Goal: Task Accomplishment & Management: Manage account settings

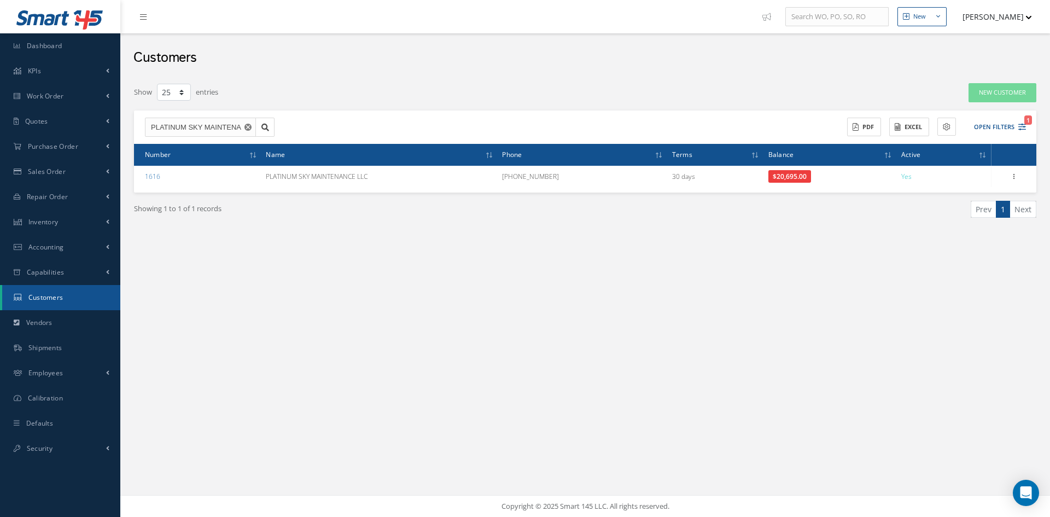
select select "25"
click at [57, 145] on span "Purchase Order" at bounding box center [53, 146] width 50 height 9
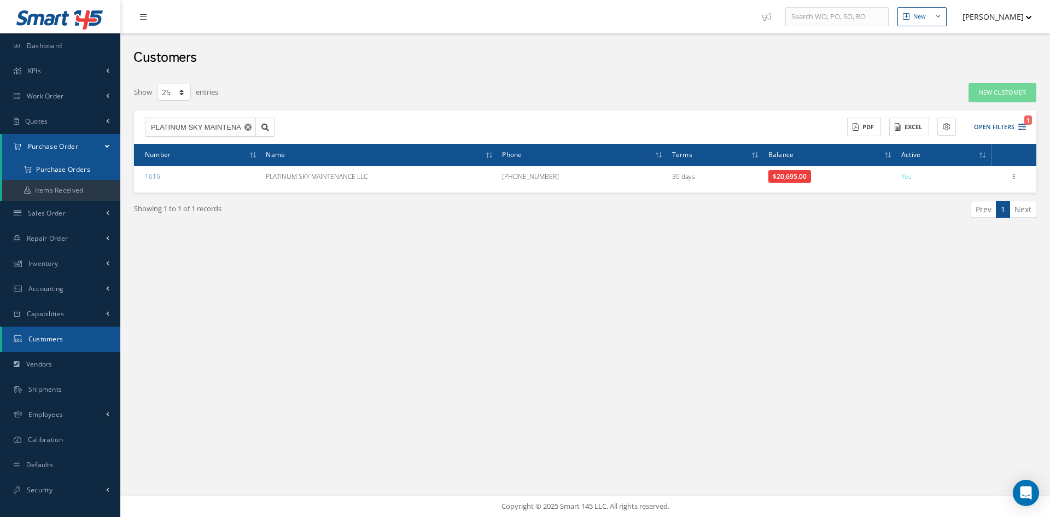
click at [73, 171] on a=1&status_id=2&status_id=3&status_id=5&collapsedFilters"] "Purchase Orders" at bounding box center [61, 169] width 118 height 21
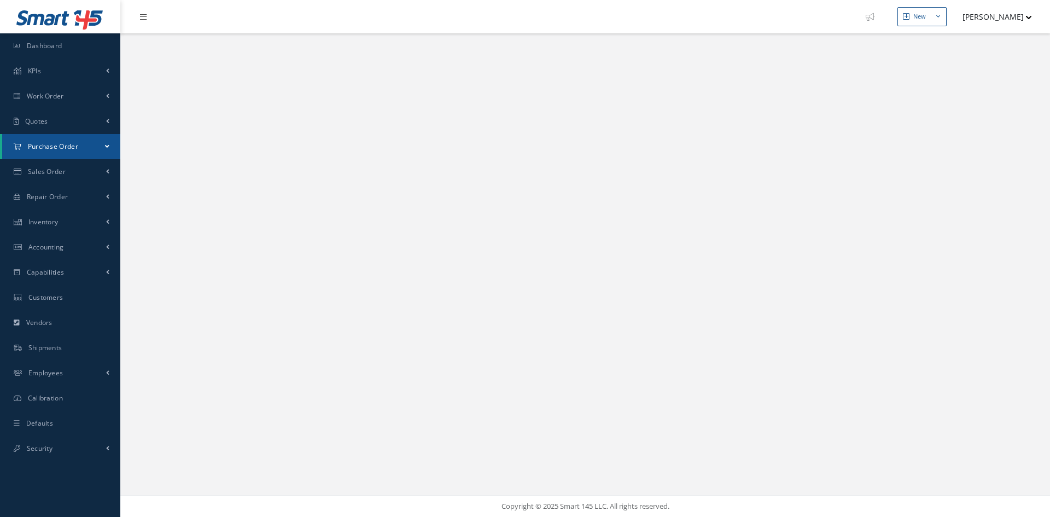
select select "25"
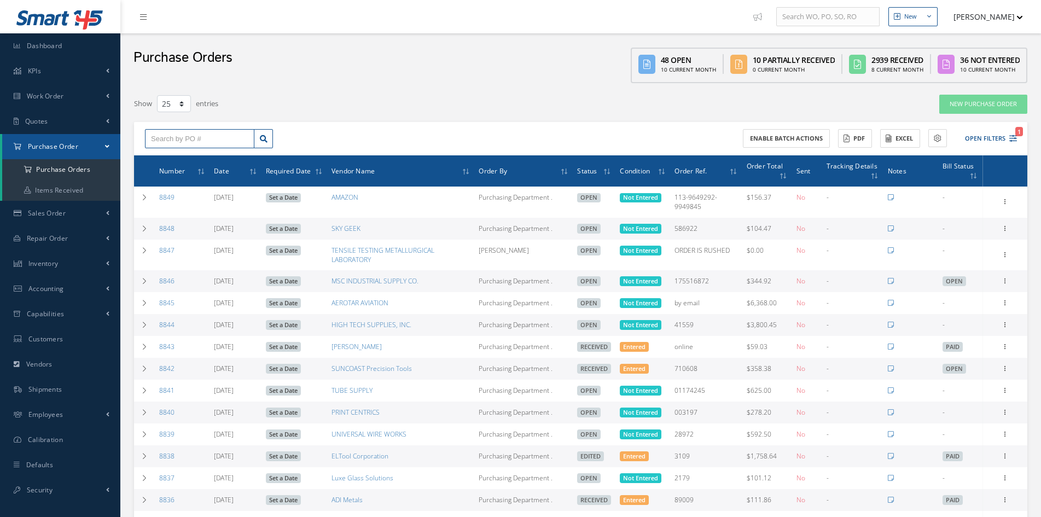
click at [182, 138] on input "text" at bounding box center [199, 139] width 109 height 20
type input "8817"
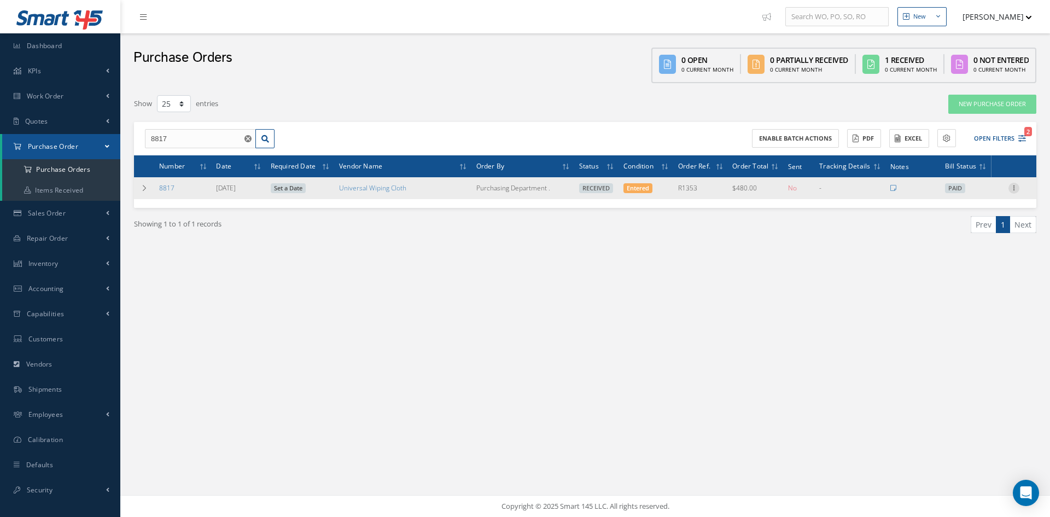
click at [1010, 185] on icon at bounding box center [1013, 187] width 11 height 9
click at [957, 226] on link "Edit" at bounding box center [963, 224] width 86 height 14
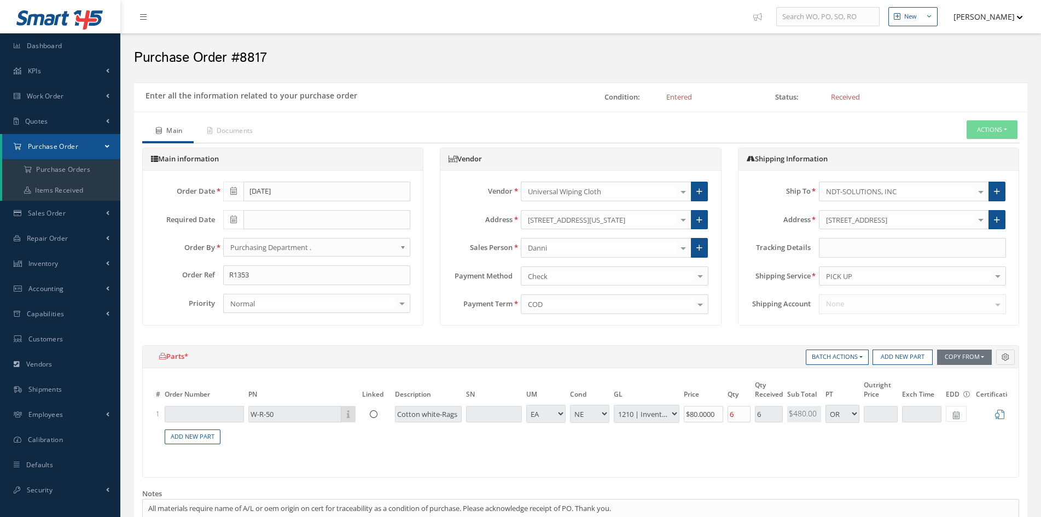
select select "1"
select select "5"
select select "7"
select select "1"
